Goal: Check status: Check status

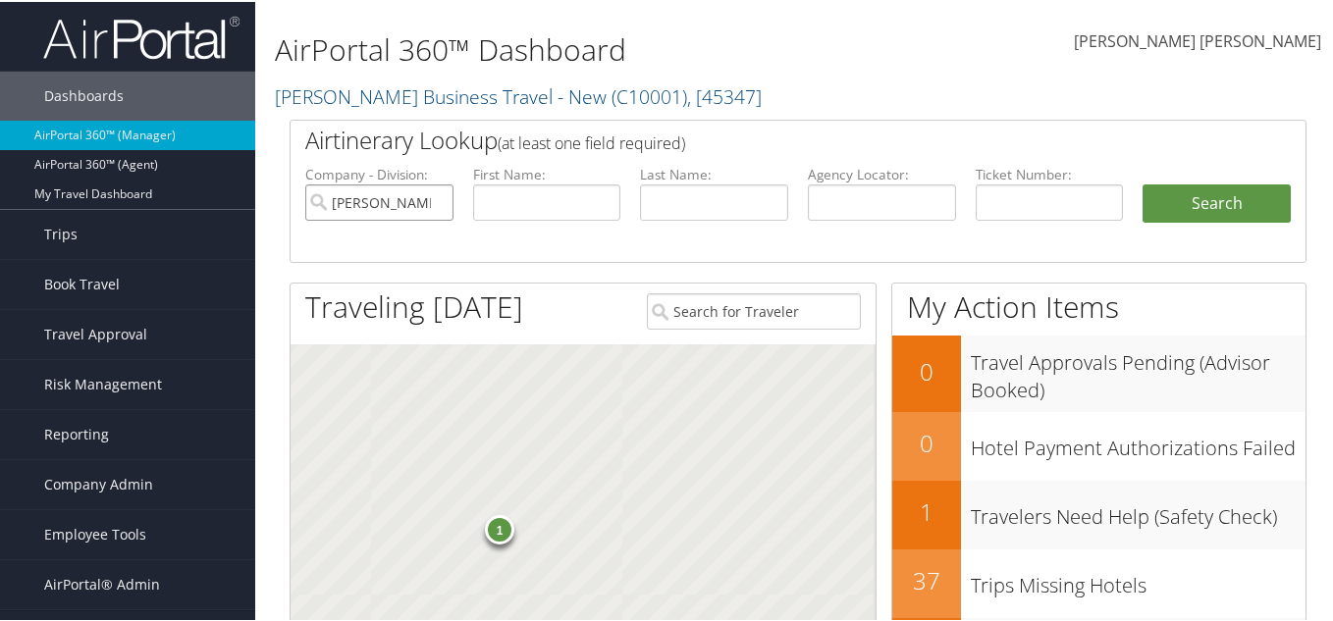
click at [439, 200] on input "[PERSON_NAME] Business Travel - New" at bounding box center [379, 201] width 148 height 36
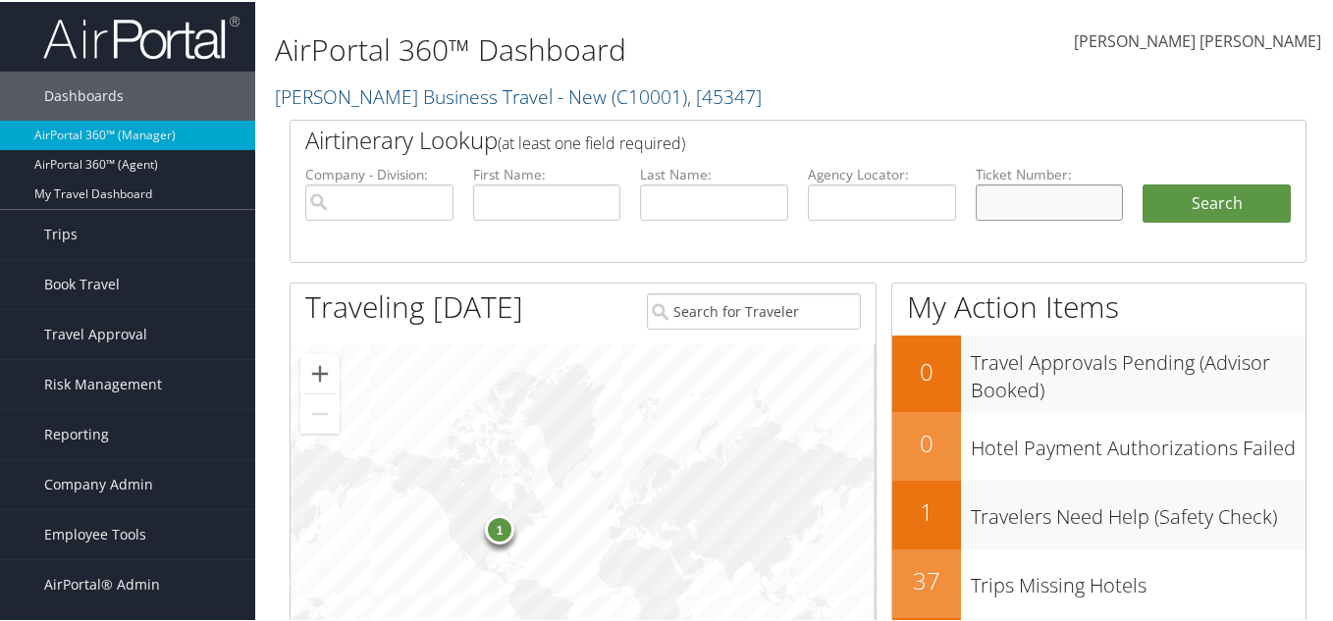
click at [1001, 197] on input "text" at bounding box center [1050, 201] width 148 height 36
click at [894, 197] on input "text" at bounding box center [882, 201] width 148 height 36
click at [884, 208] on input "text" at bounding box center [882, 201] width 148 height 36
paste input "OHCCWH"
type input "OHCCWH"
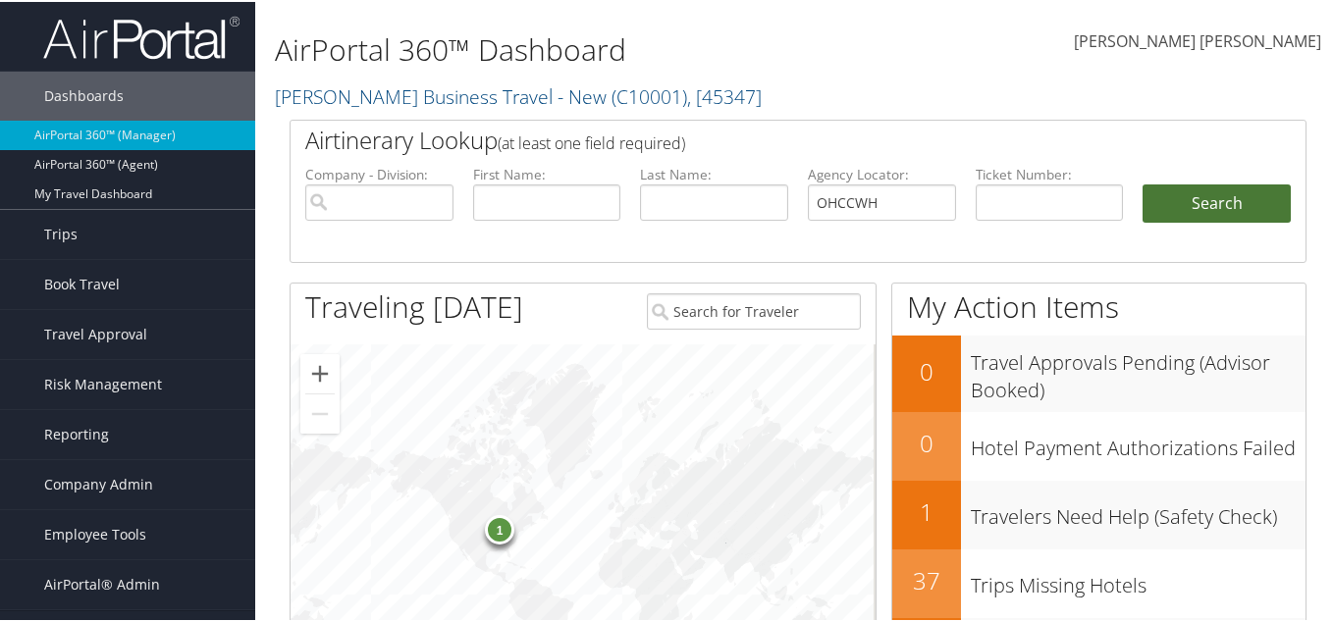
click at [1187, 210] on button "Search" at bounding box center [1217, 202] width 148 height 39
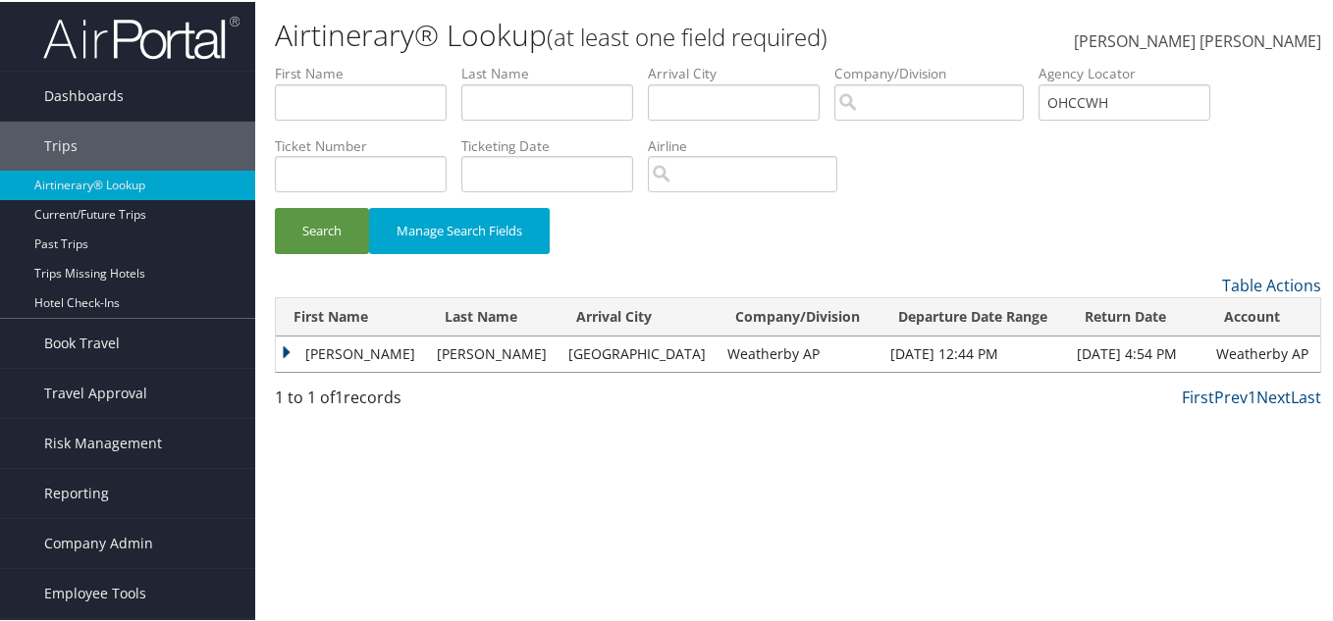
click at [296, 359] on td "[PERSON_NAME]" at bounding box center [351, 352] width 151 height 35
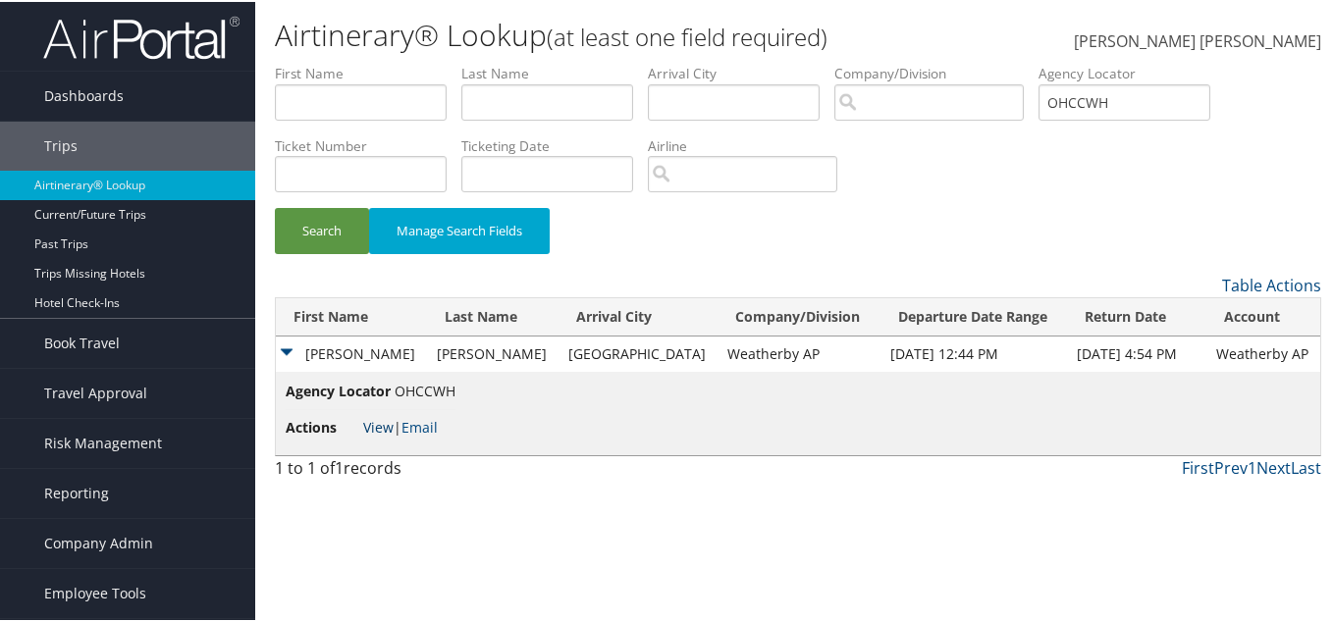
click at [368, 426] on link "View" at bounding box center [378, 425] width 30 height 19
click at [1111, 103] on input "OHCCWH" at bounding box center [1125, 100] width 172 height 36
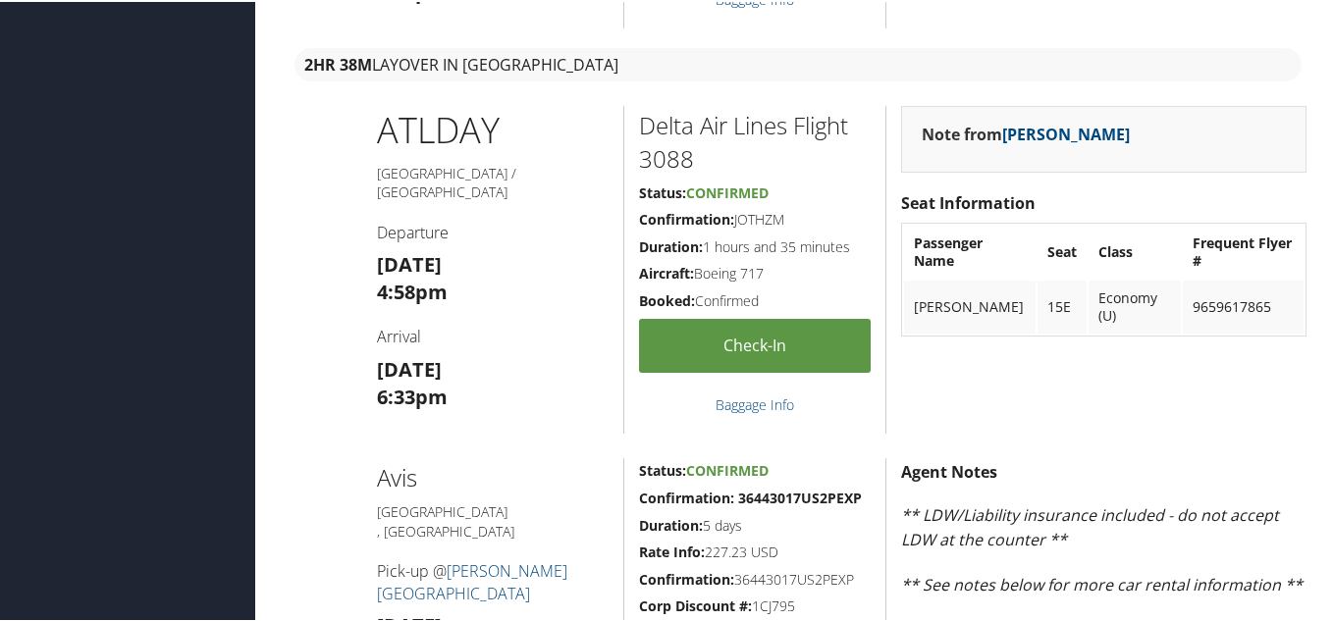
scroll to position [851, 0]
